Goal: Navigation & Orientation: Understand site structure

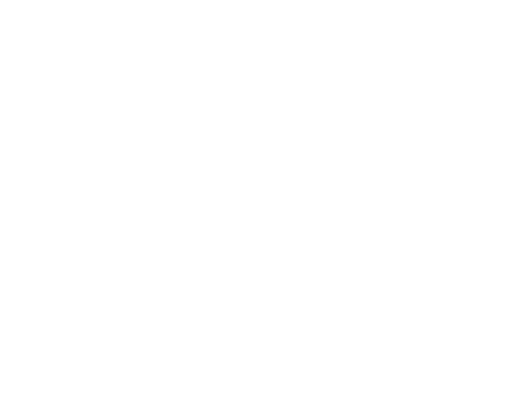
scroll to position [247, 0]
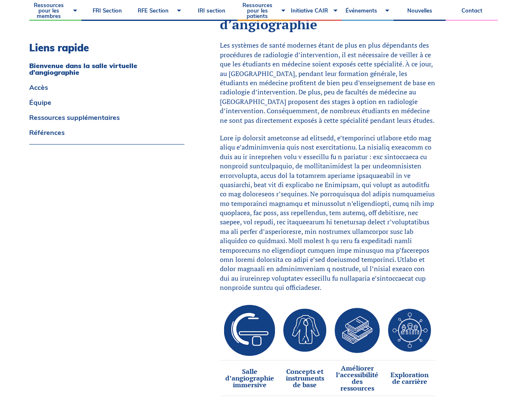
click at [263, 77] on span "Les systèmes de santé modernes étant de plus en plus dépendants des procédures …" at bounding box center [327, 82] width 215 height 84
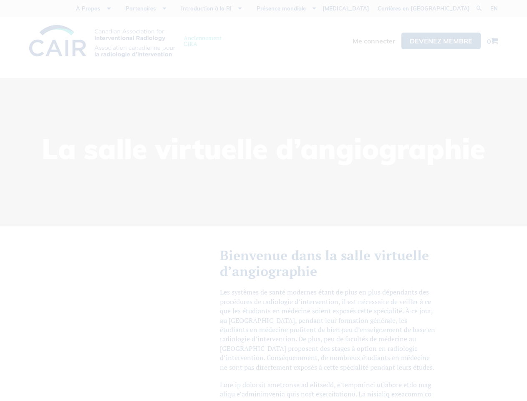
scroll to position [1089, 0]
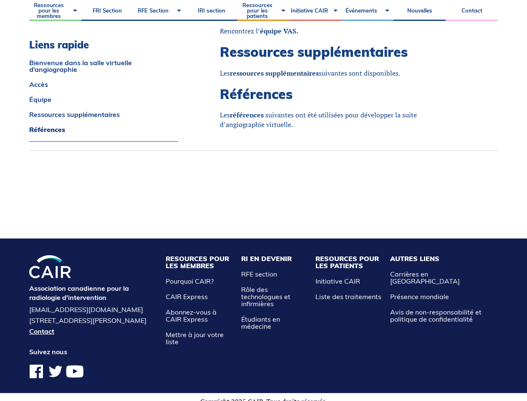
click at [202, 260] on li "Resources pour les Membres Pourquoi CAIR? CAIR Express Abonnez-vous à CAIR Expr…" at bounding box center [200, 300] width 76 height 90
click at [350, 260] on li "Resources pour les Patients Initiative CAIR Liste des traitements" at bounding box center [348, 300] width 75 height 90
click at [417, 257] on li "Autres Liens Carrières en RI Présence mondiale Avis de non-responsabilité et po…" at bounding box center [442, 300] width 112 height 90
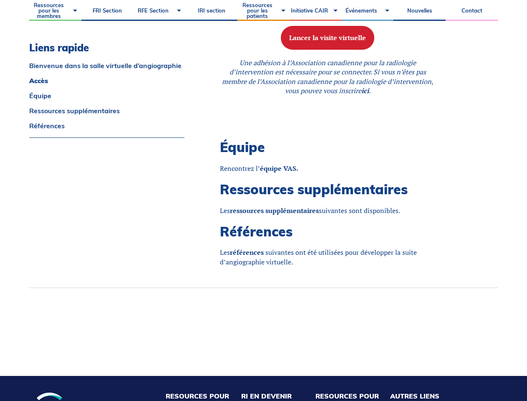
scroll to position [951, 0]
